Goal: Find specific page/section: Find specific page/section

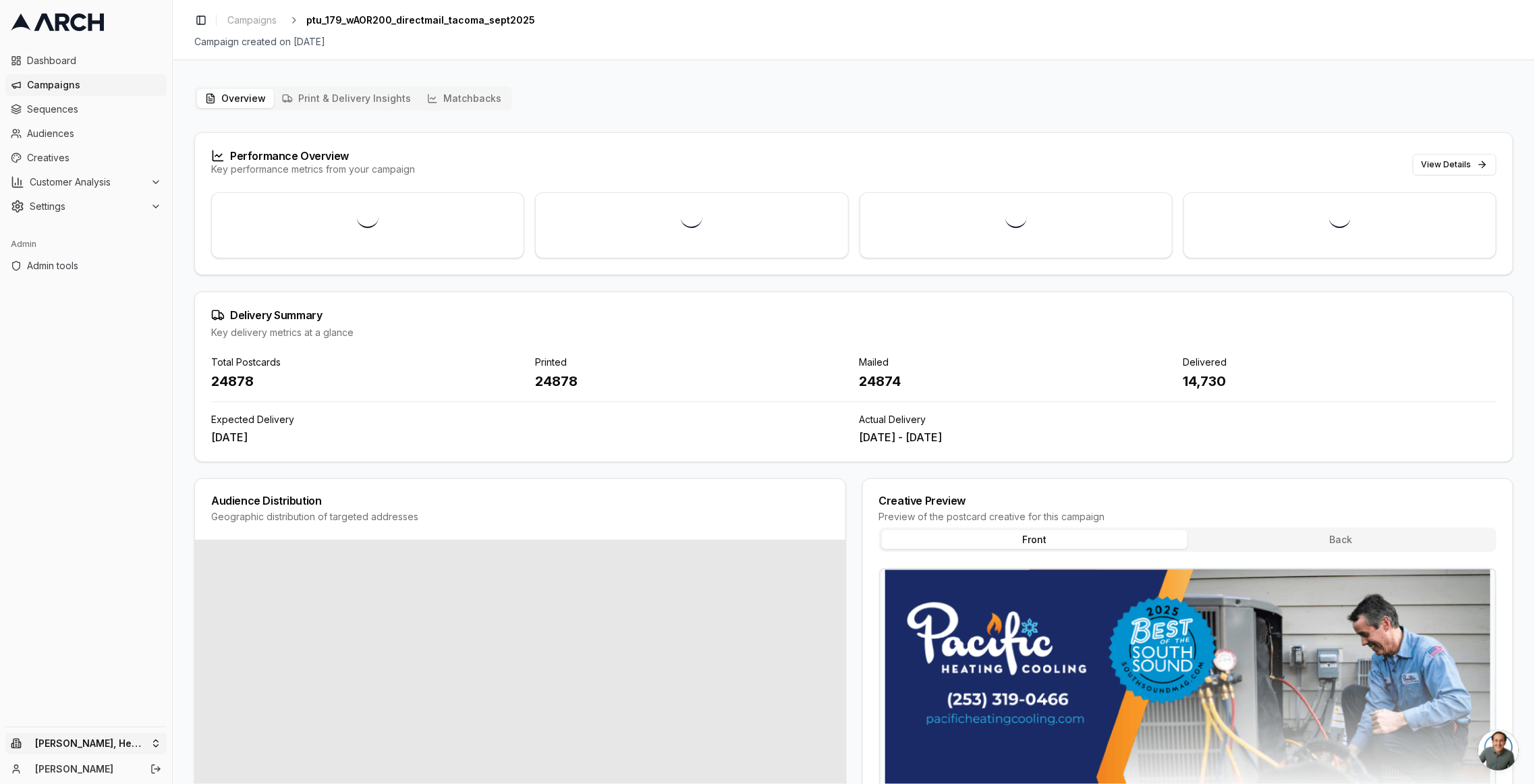
click at [108, 745] on html "Dashboard Campaigns Sequences Audiences Creatives Customer Analysis Settings Ad…" at bounding box center [768, 392] width 1535 height 784
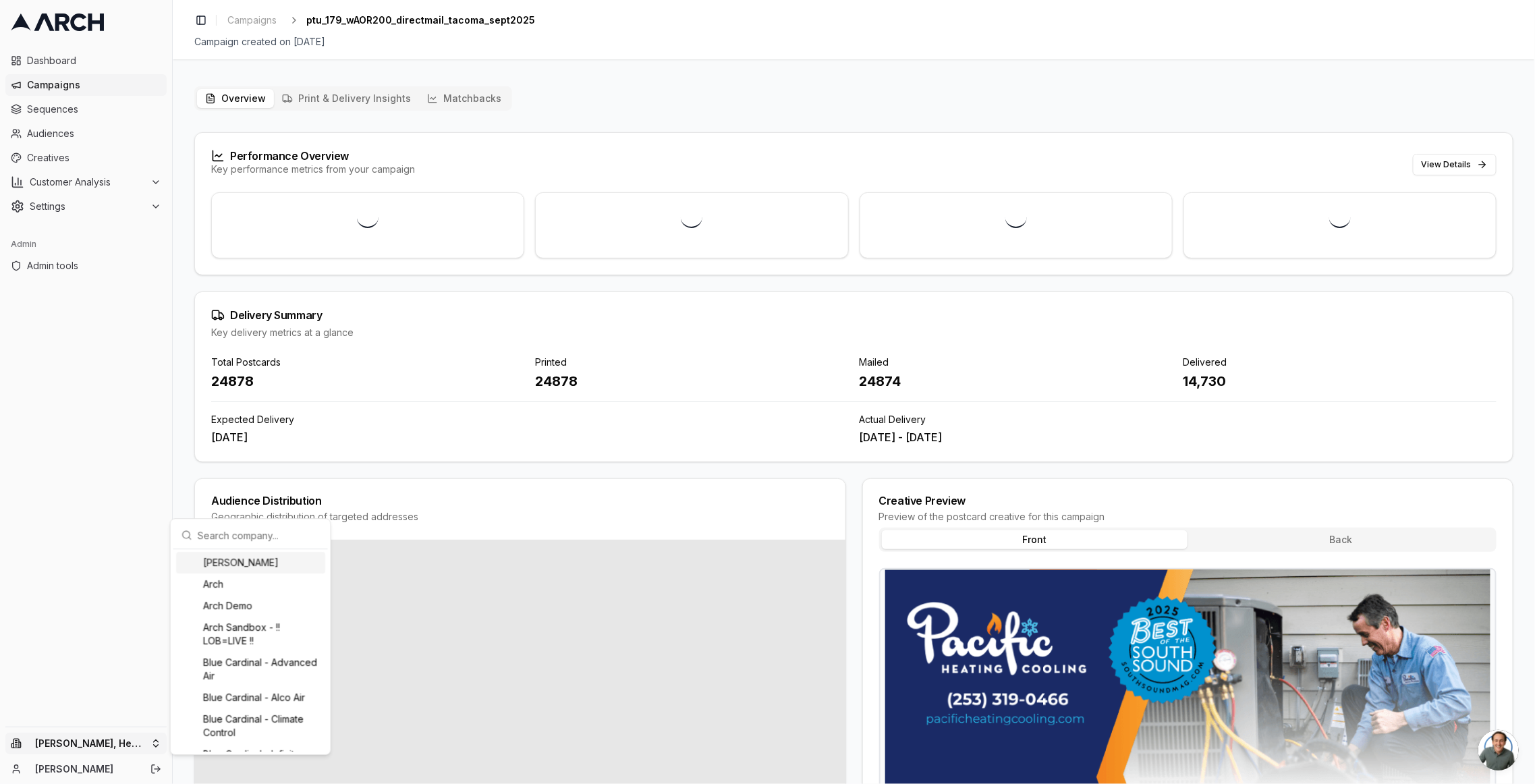
click at [215, 533] on input "text" at bounding box center [259, 534] width 122 height 27
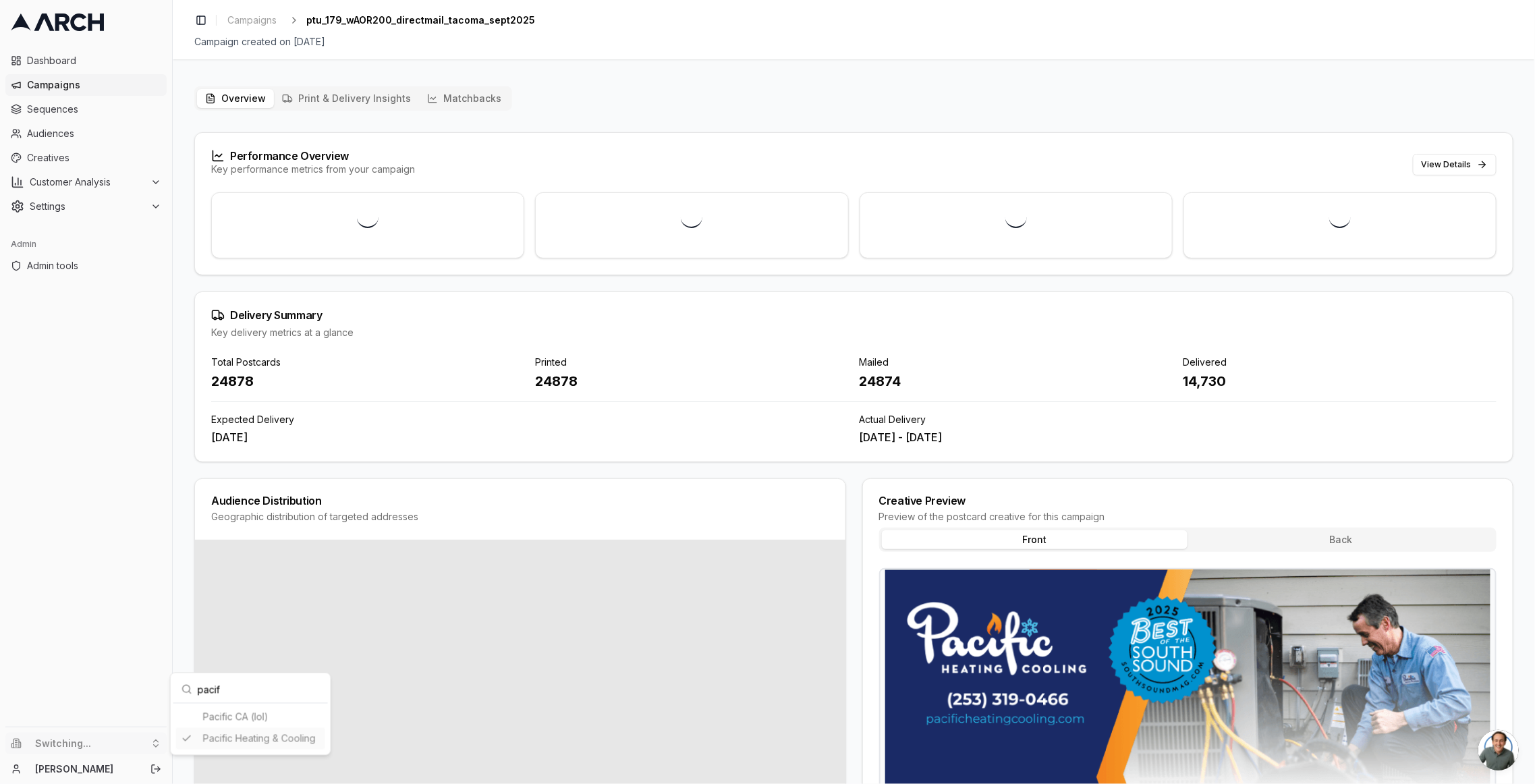
type input "pacif"
click at [788, 342] on html "Dashboard Campaigns Sequences Audiences Creatives Customer Analysis Settings Ad…" at bounding box center [768, 392] width 1535 height 784
